Goal: Find specific page/section: Find specific page/section

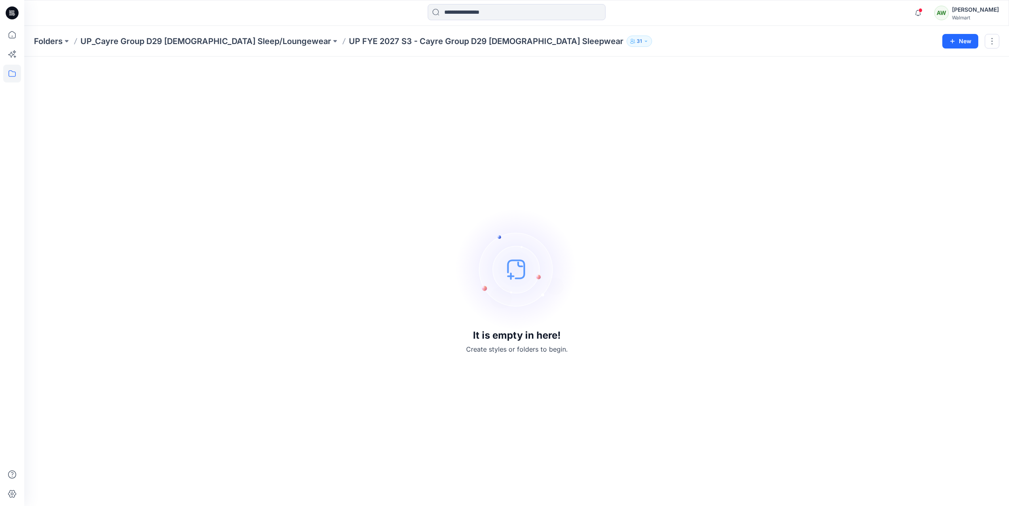
drag, startPoint x: 845, startPoint y: 135, endPoint x: 849, endPoint y: 131, distance: 4.6
click at [846, 133] on div "It is empty in here! Create styles or folders to begin." at bounding box center [517, 281] width 966 height 430
click at [213, 40] on p "UP_Cayre Group D29 [DEMOGRAPHIC_DATA] Sleep/Loungewear" at bounding box center [205, 41] width 251 height 11
